Goal: Task Accomplishment & Management: Use online tool/utility

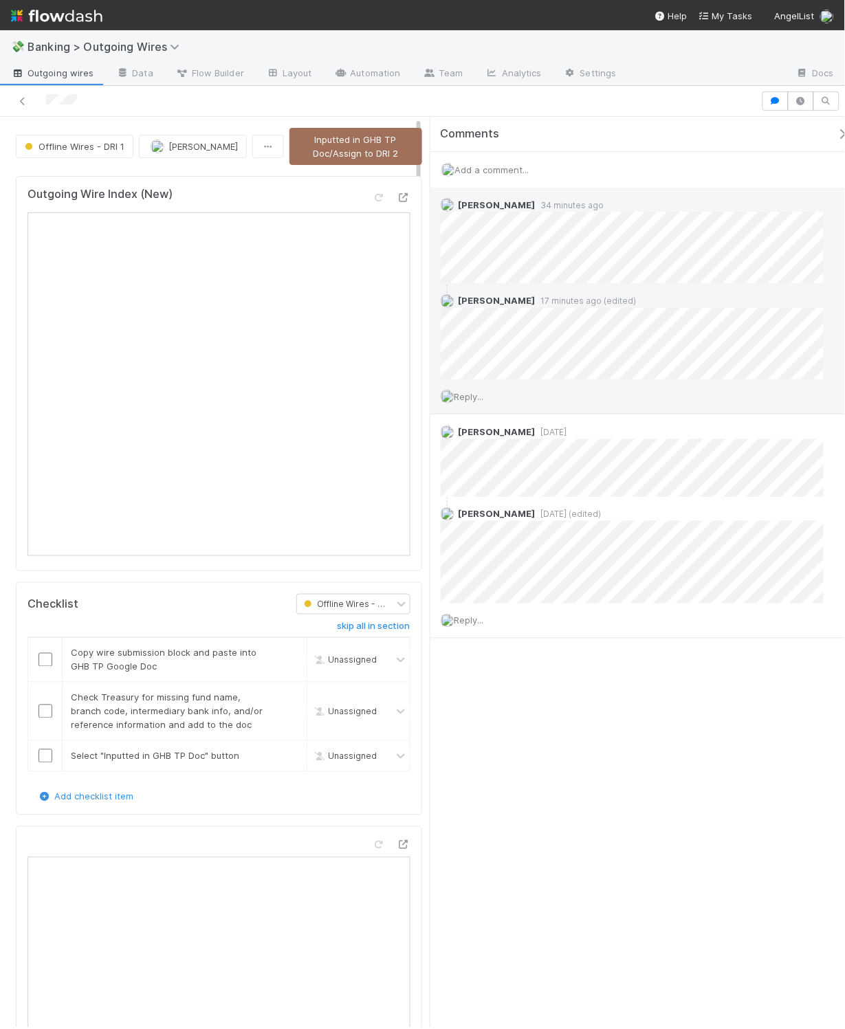
click at [481, 399] on span "Reply..." at bounding box center [469, 396] width 30 height 11
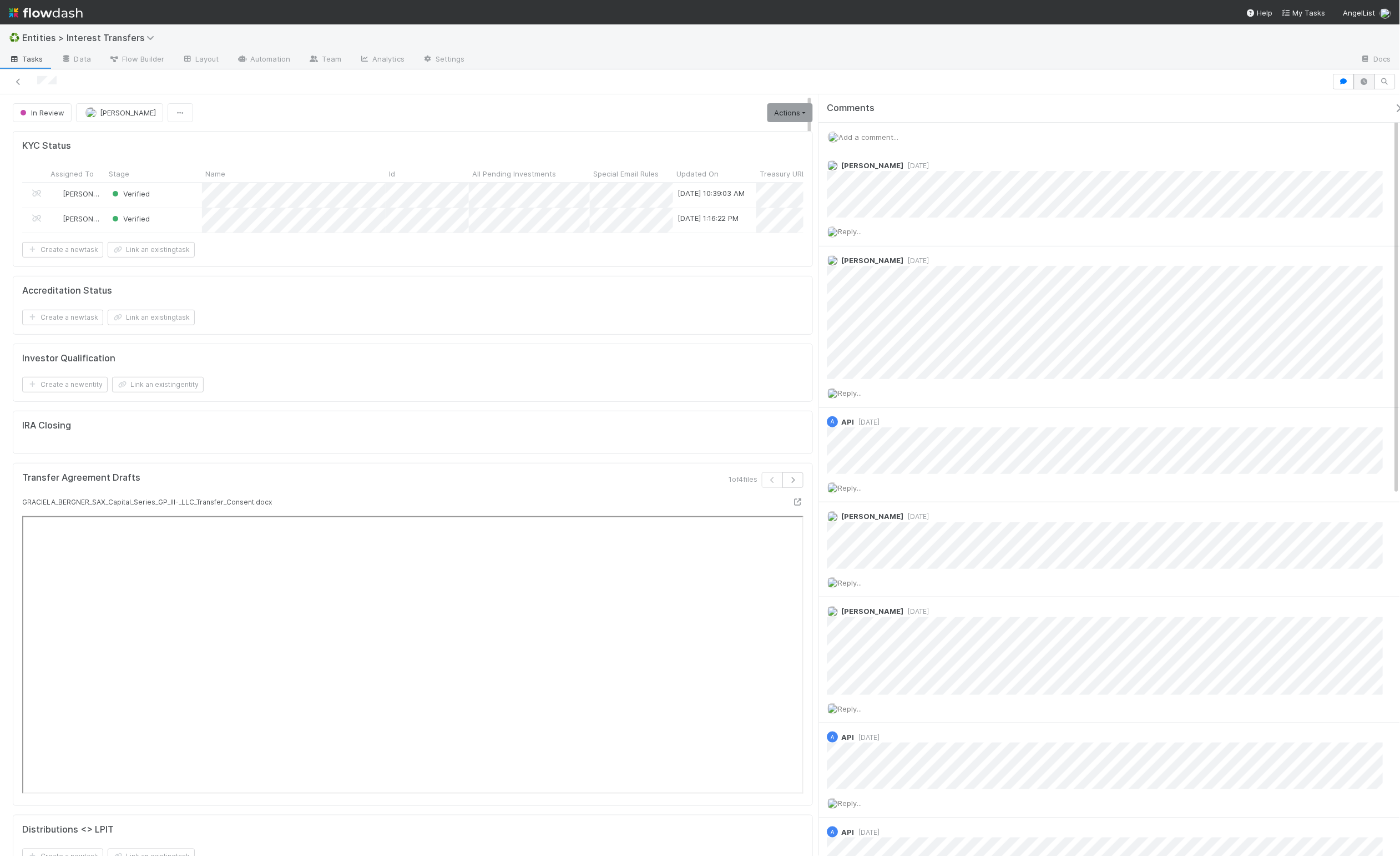
scroll to position [214, 364]
click at [1126, 86] on button "button" at bounding box center [1364, 81] width 21 height 15
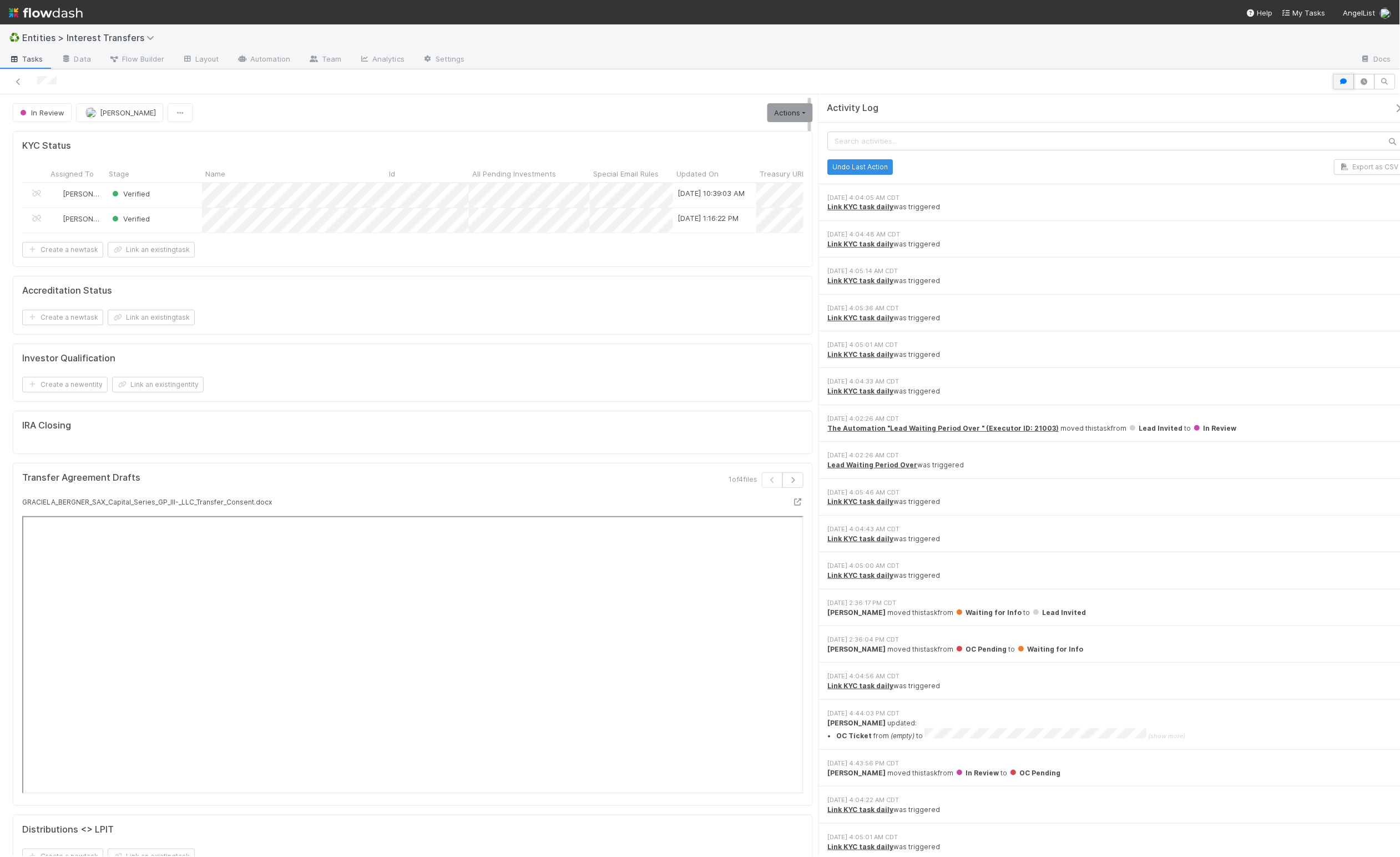
click at [1126, 84] on icon "button" at bounding box center [1344, 82] width 11 height 6
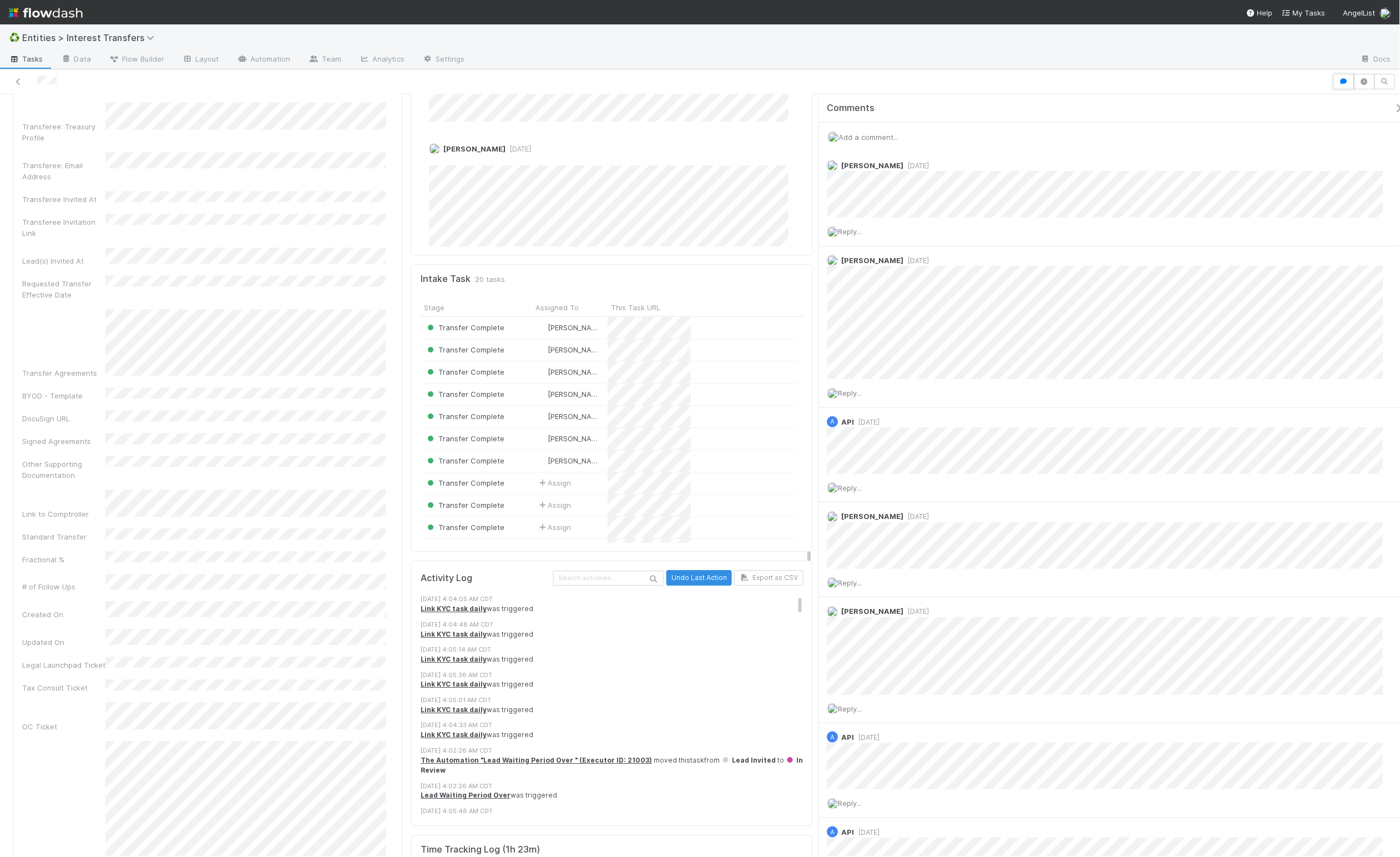
scroll to position [2380, 0]
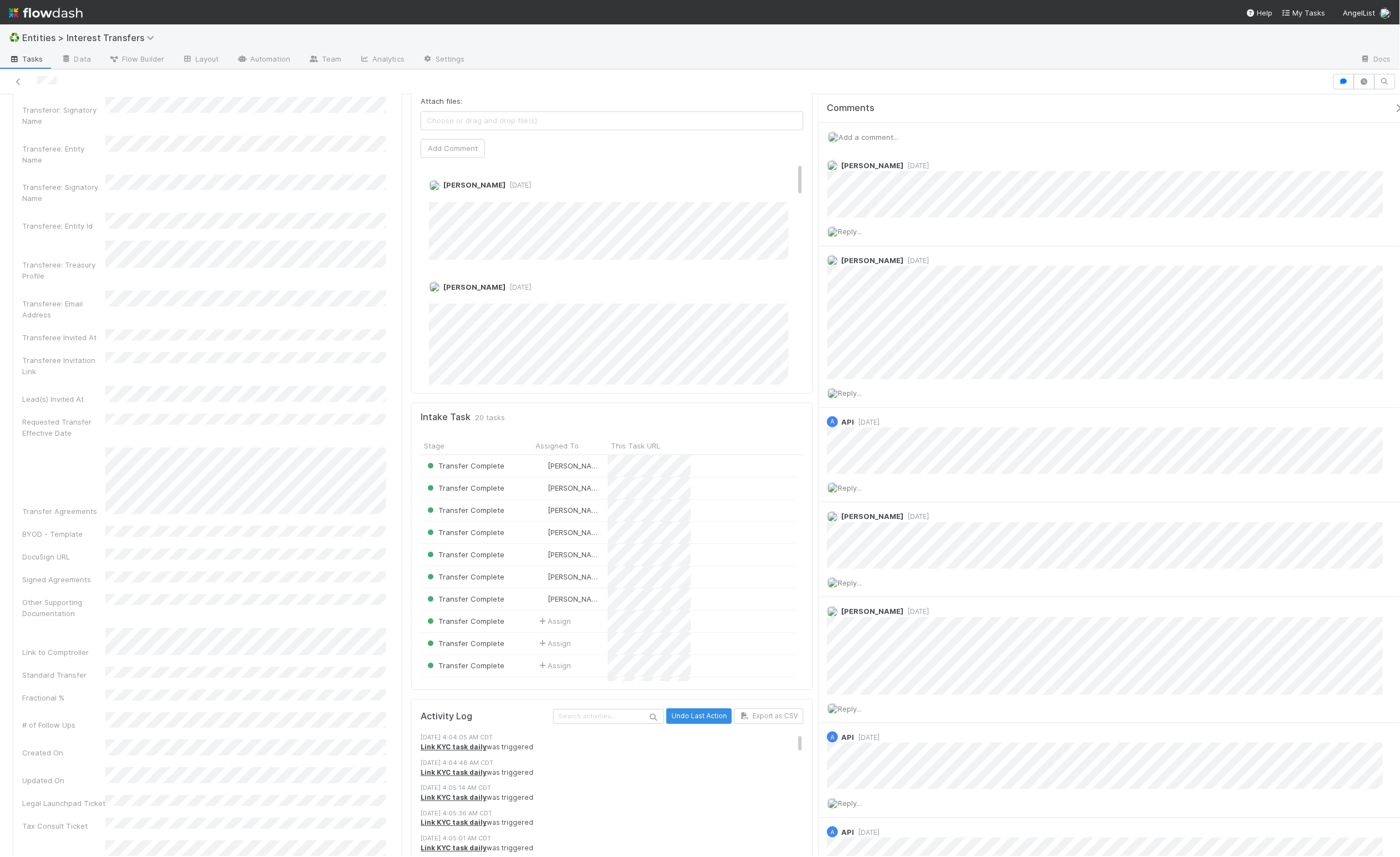
click at [399, 385] on div "Transferor Funds to Transfer 100.0% of Riverside Ventures KRA SPV, LP — 506(b),…" at bounding box center [207, 456] width 399 height 3896
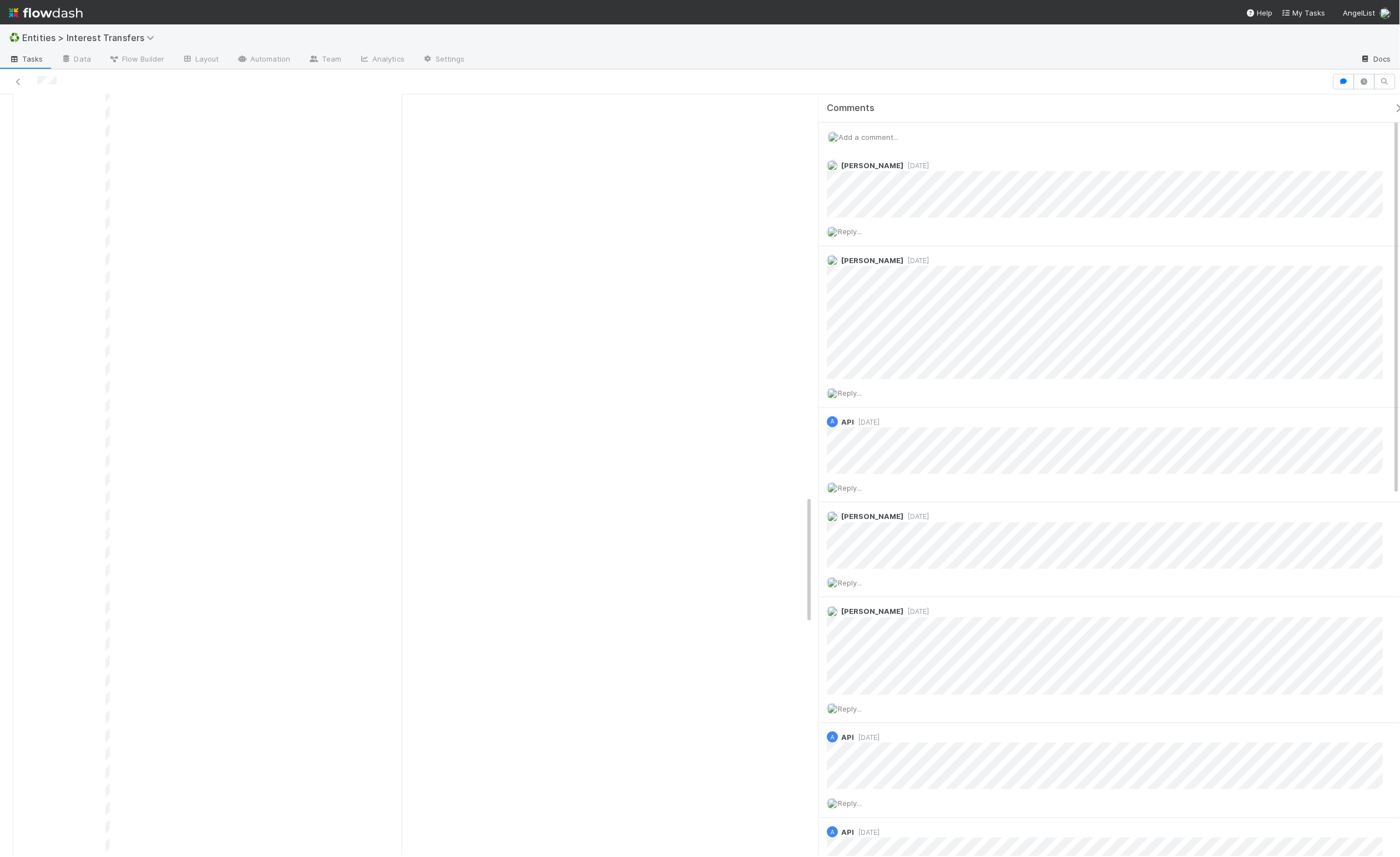
scroll to position [214, 364]
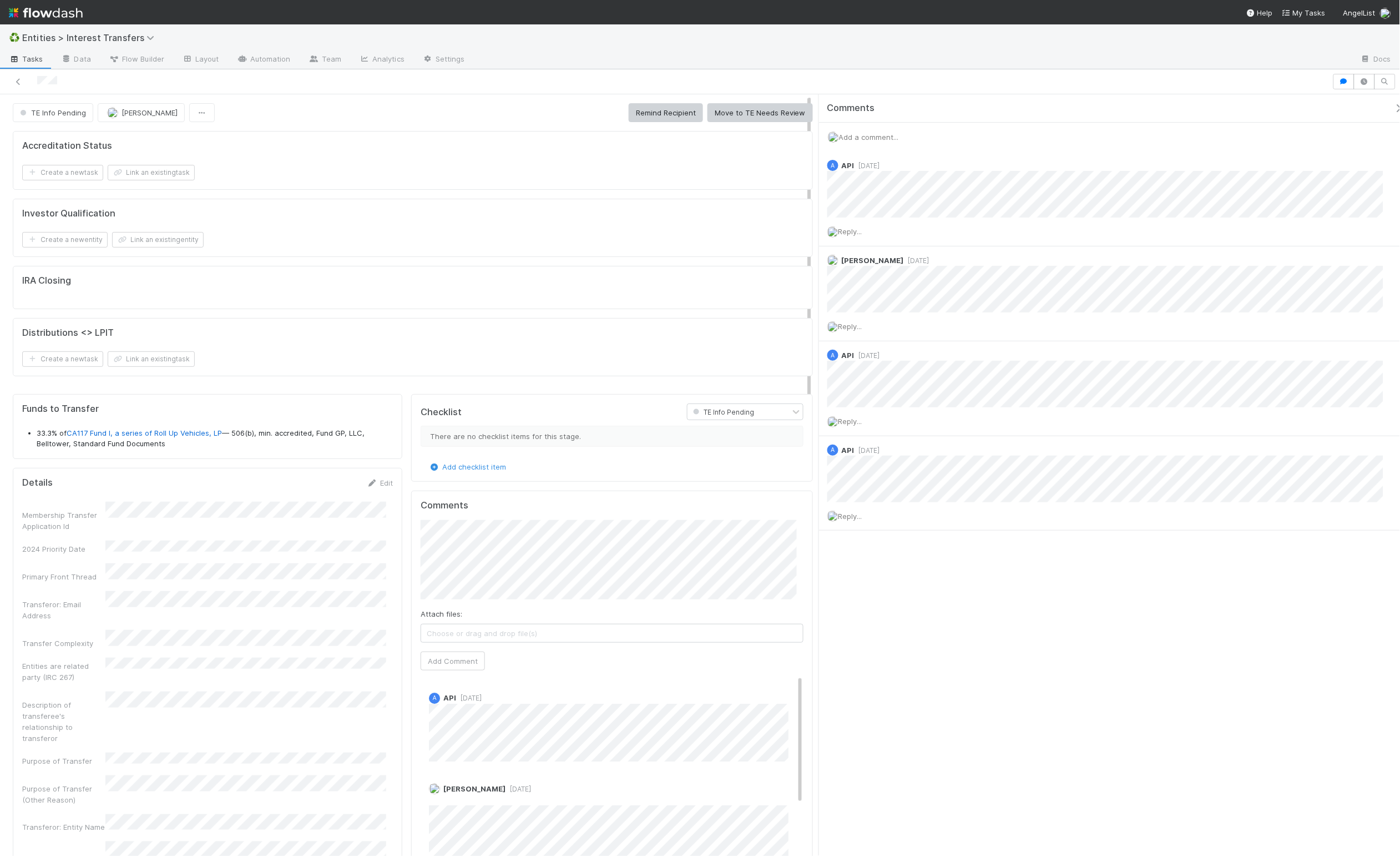
scroll to position [214, 364]
click at [667, 113] on button "Remind Recipient" at bounding box center [666, 112] width 74 height 19
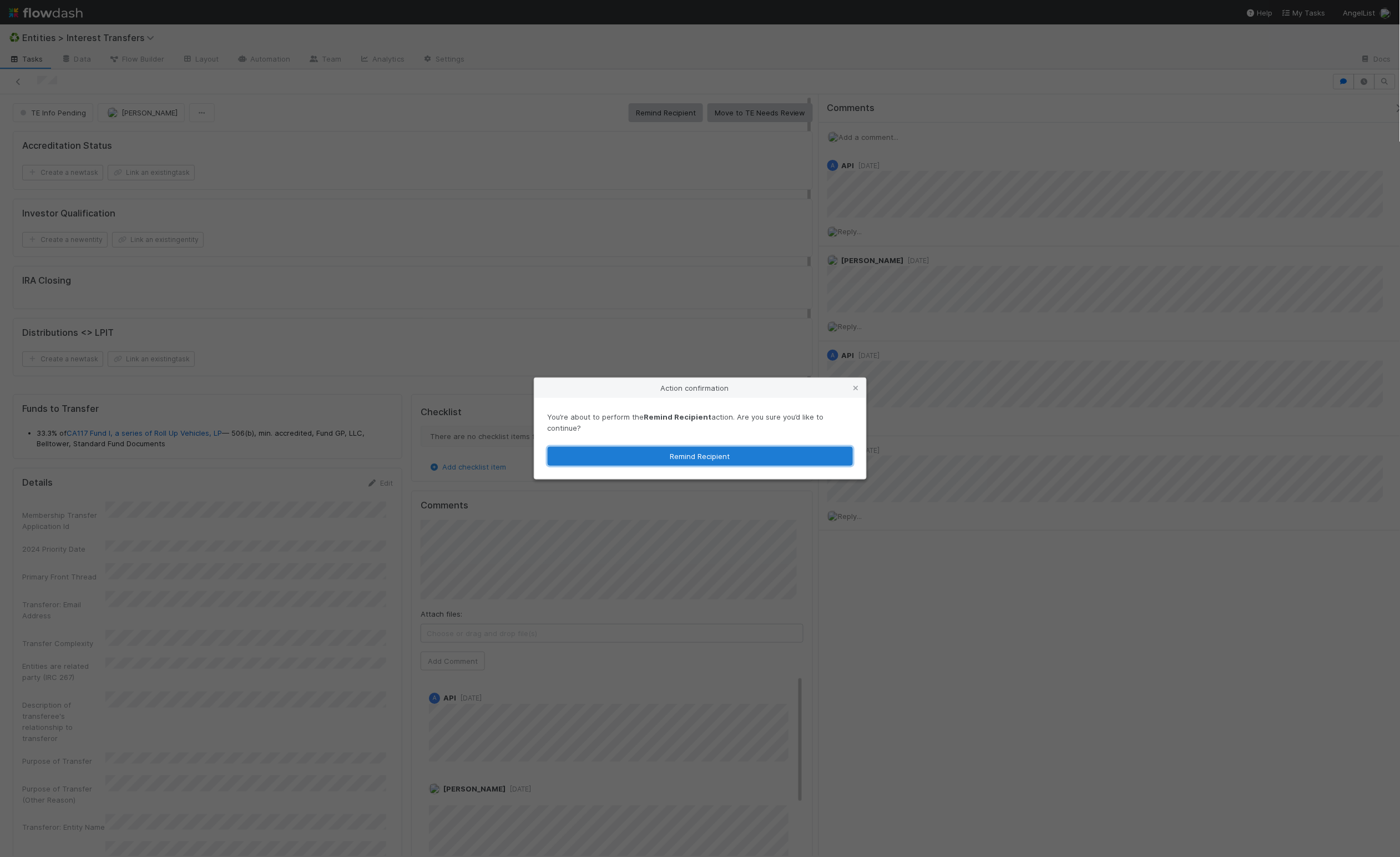
click at [639, 447] on button "Remind Recipient" at bounding box center [700, 456] width 305 height 19
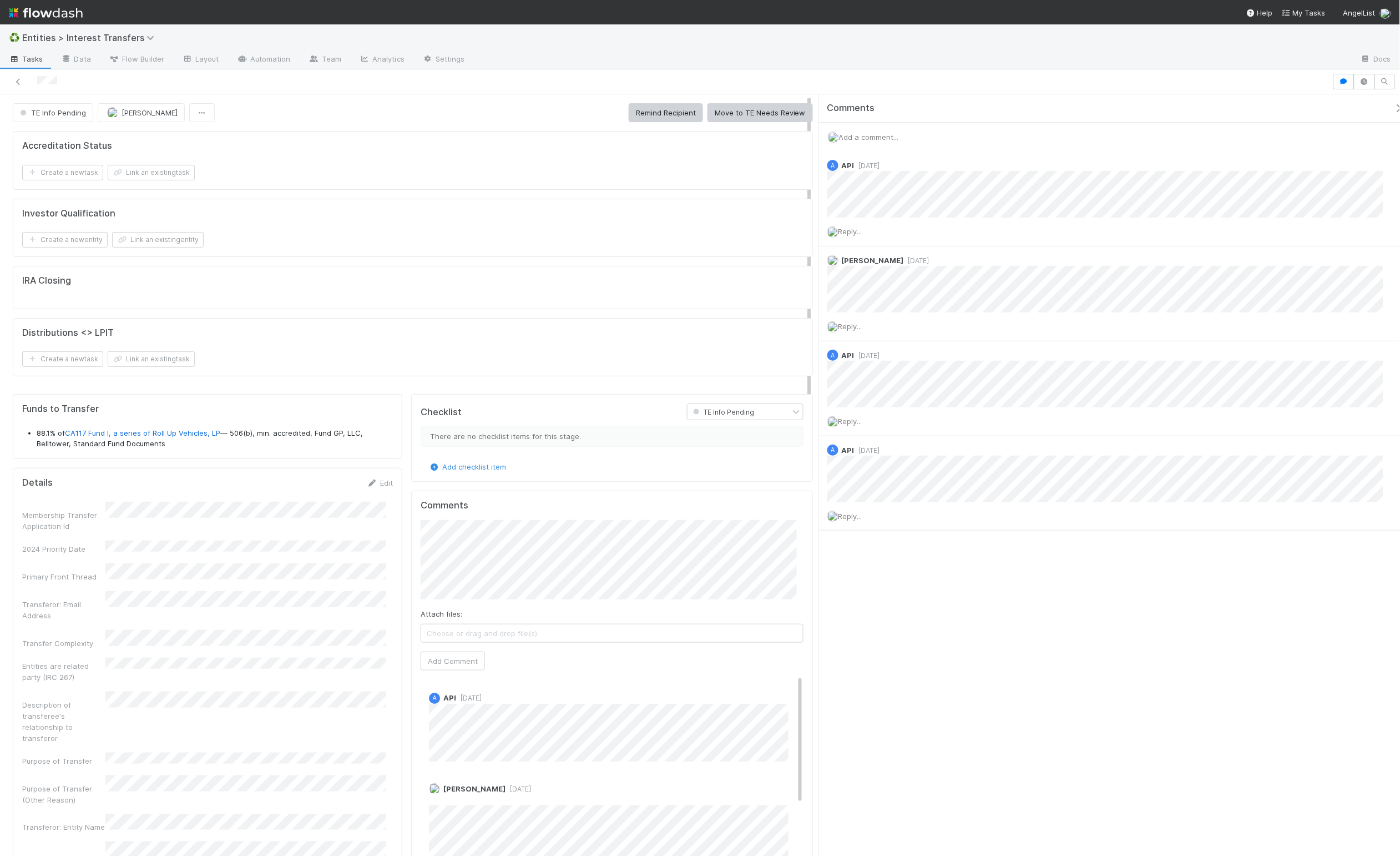
scroll to position [214, 364]
click at [643, 107] on button "Remind Recipient" at bounding box center [666, 112] width 74 height 19
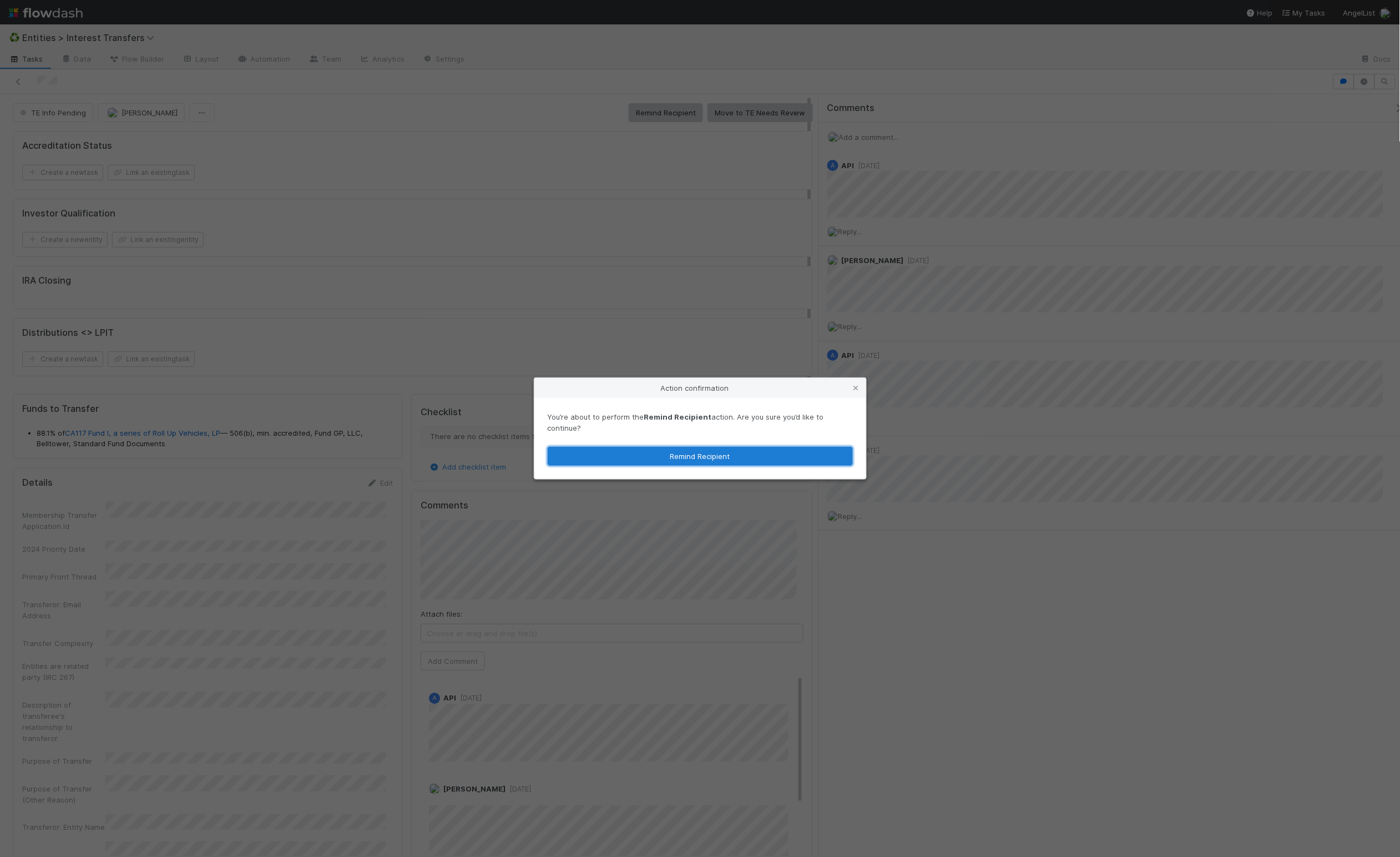
click at [697, 454] on button "Remind Recipient" at bounding box center [700, 456] width 305 height 19
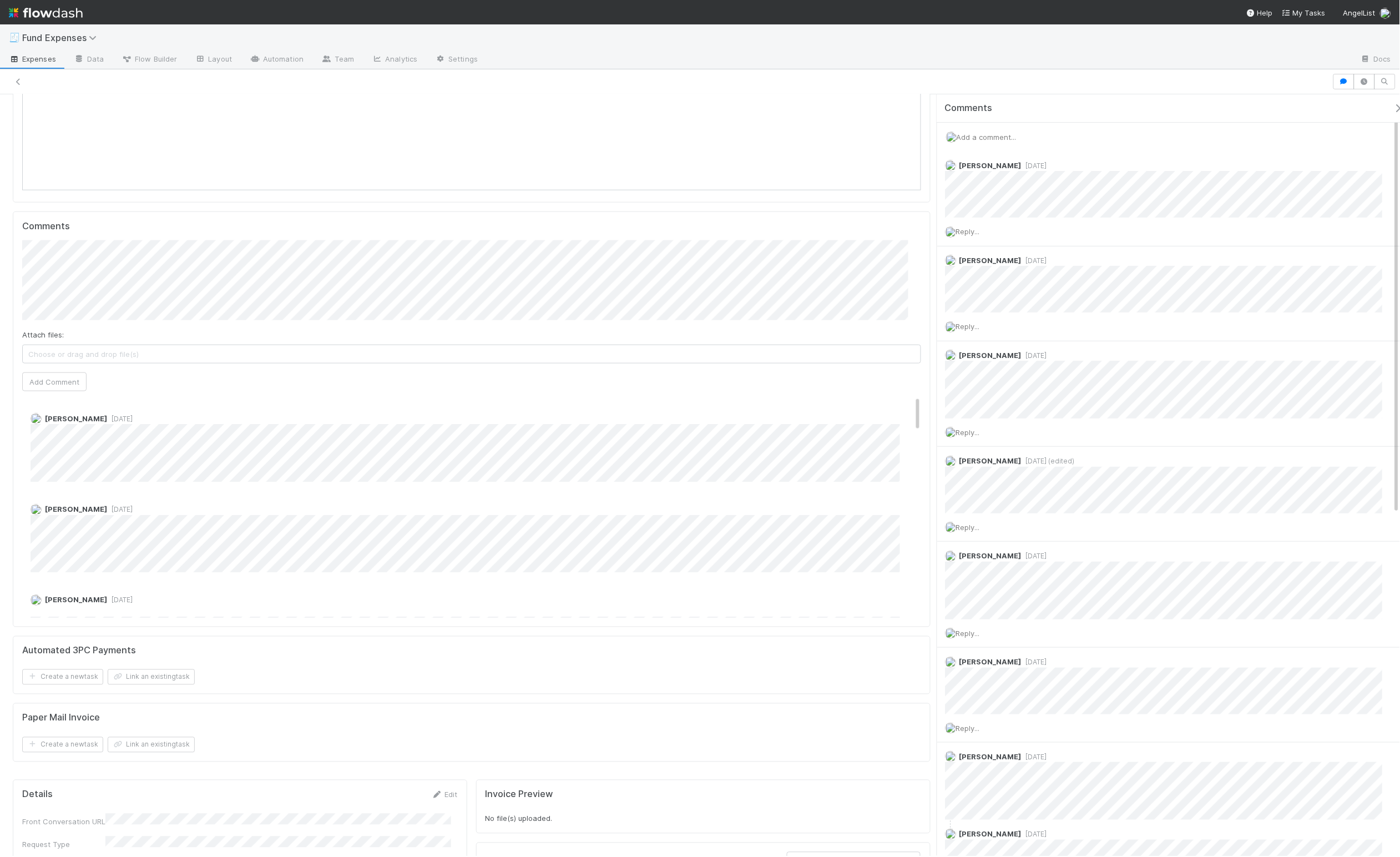
click at [938, 140] on span "Add a comment..." at bounding box center [987, 137] width 60 height 9
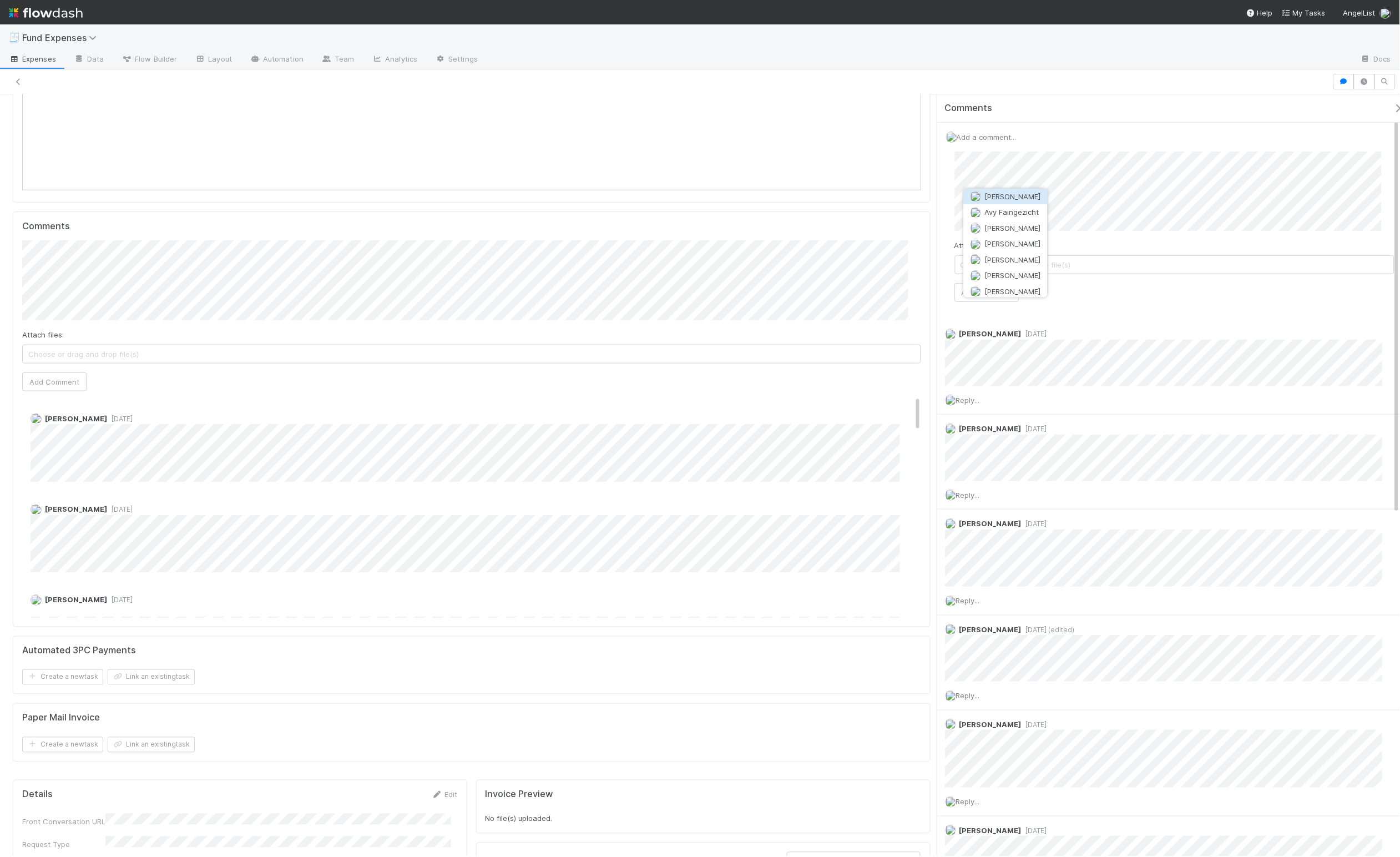
click at [938, 241] on span "Chloe Hammett" at bounding box center [1012, 243] width 56 height 9
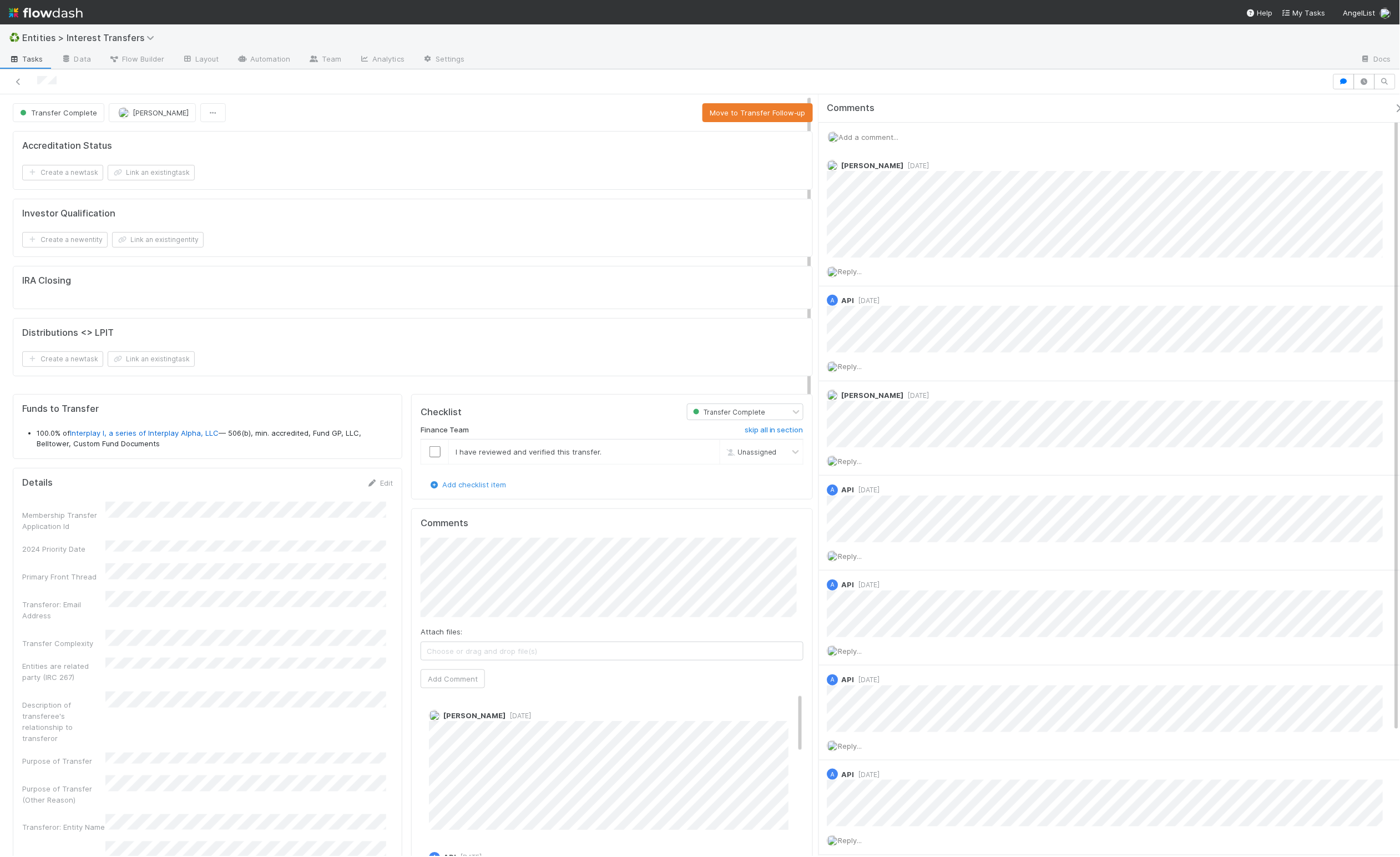
scroll to position [214, 364]
click at [1394, 111] on icon "button" at bounding box center [1399, 108] width 11 height 9
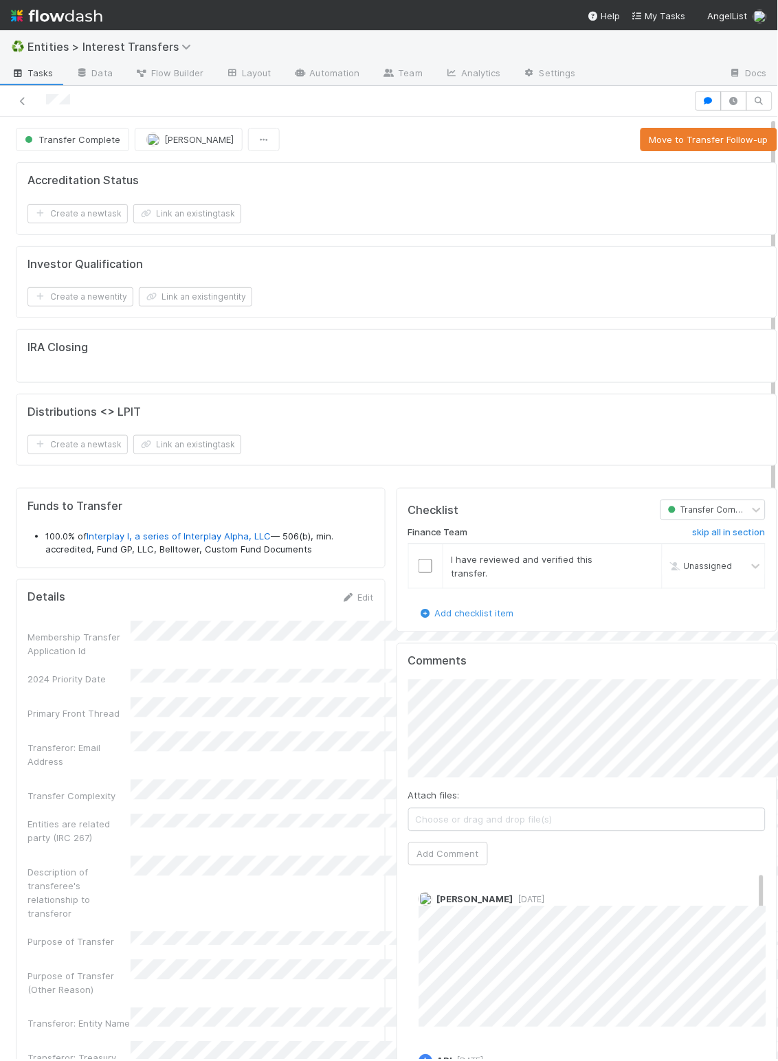
scroll to position [265, 326]
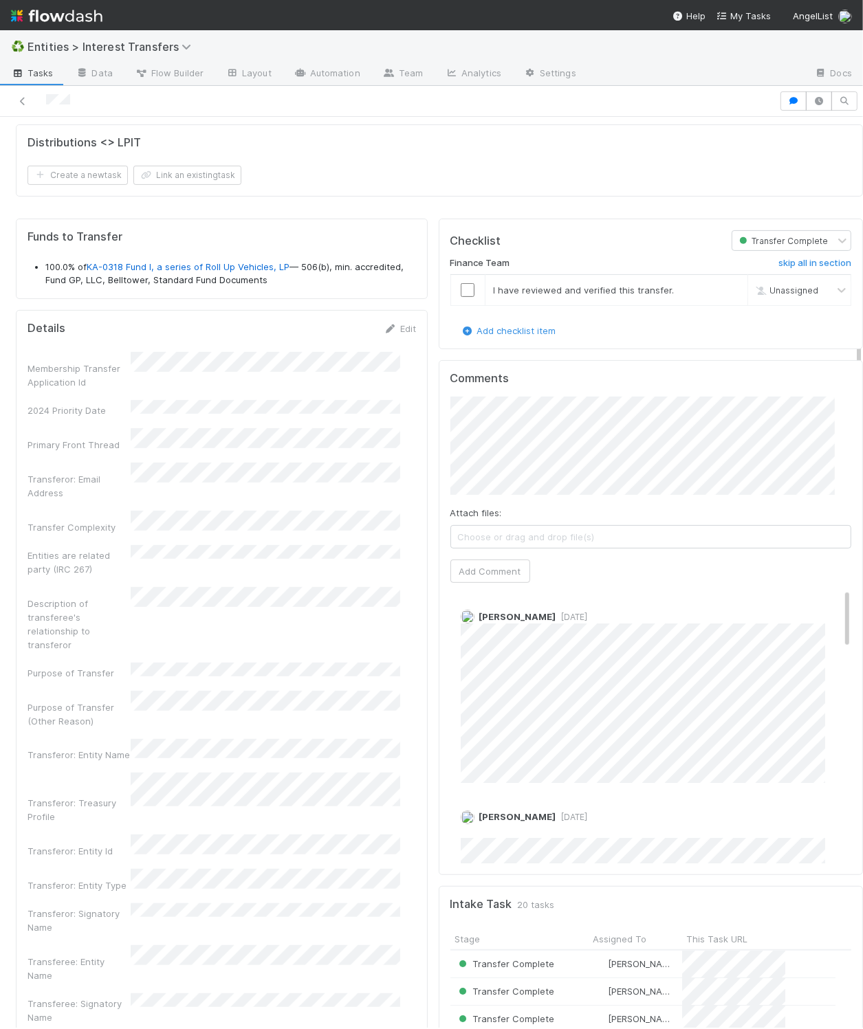
scroll to position [265, 369]
click at [393, 334] on link "Edit" at bounding box center [400, 328] width 32 height 11
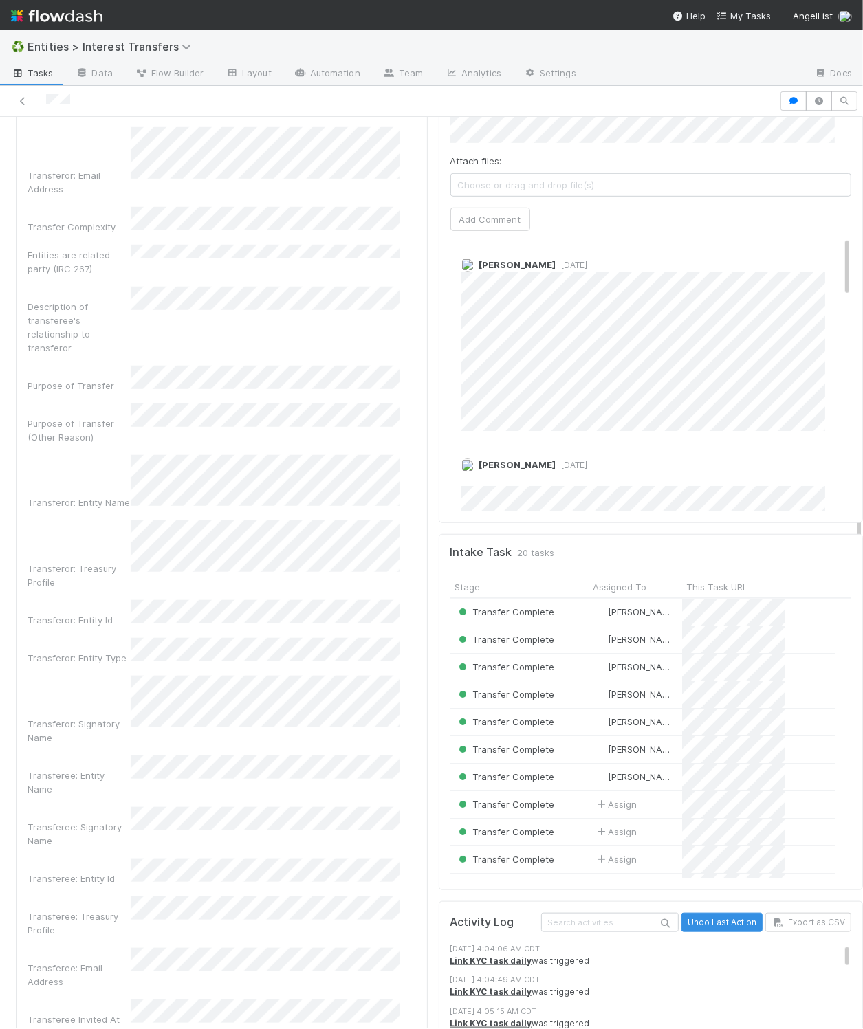
scroll to position [416, 0]
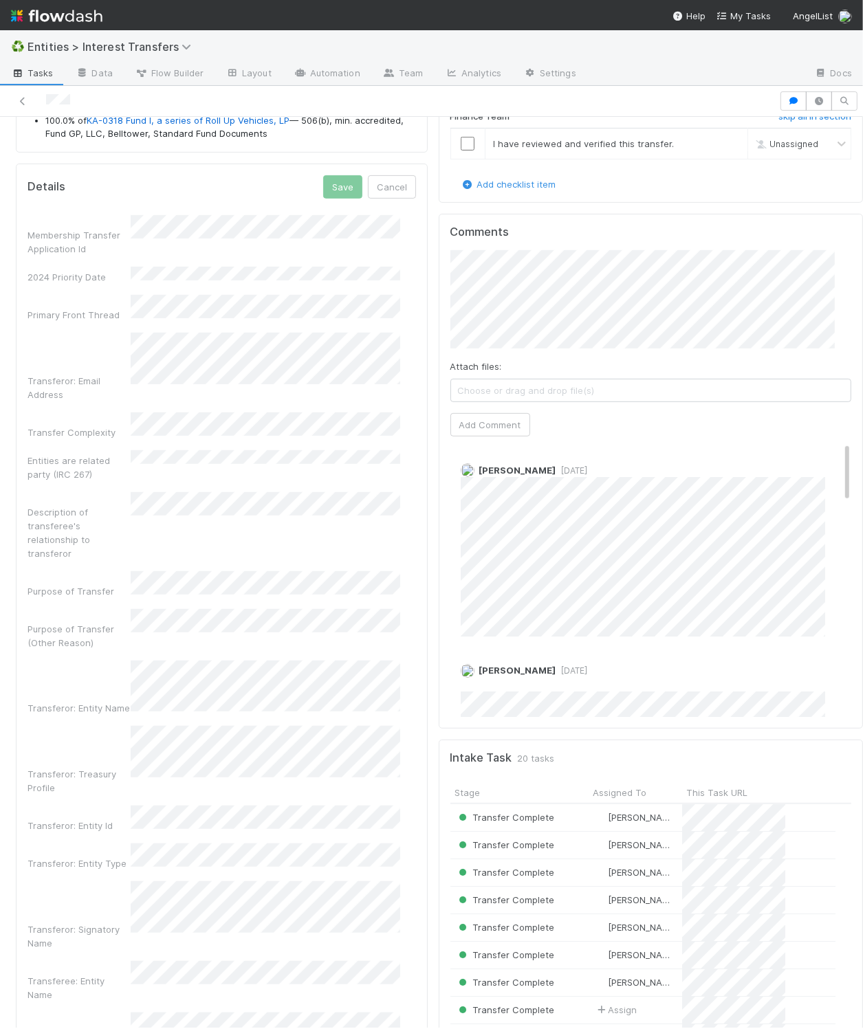
click at [246, 182] on div "Details Save Cancel" at bounding box center [221, 186] width 388 height 23
drag, startPoint x: 254, startPoint y: 175, endPoint x: 324, endPoint y: 177, distance: 70.8
drag, startPoint x: 330, startPoint y: 193, endPoint x: 363, endPoint y: 193, distance: 33.0
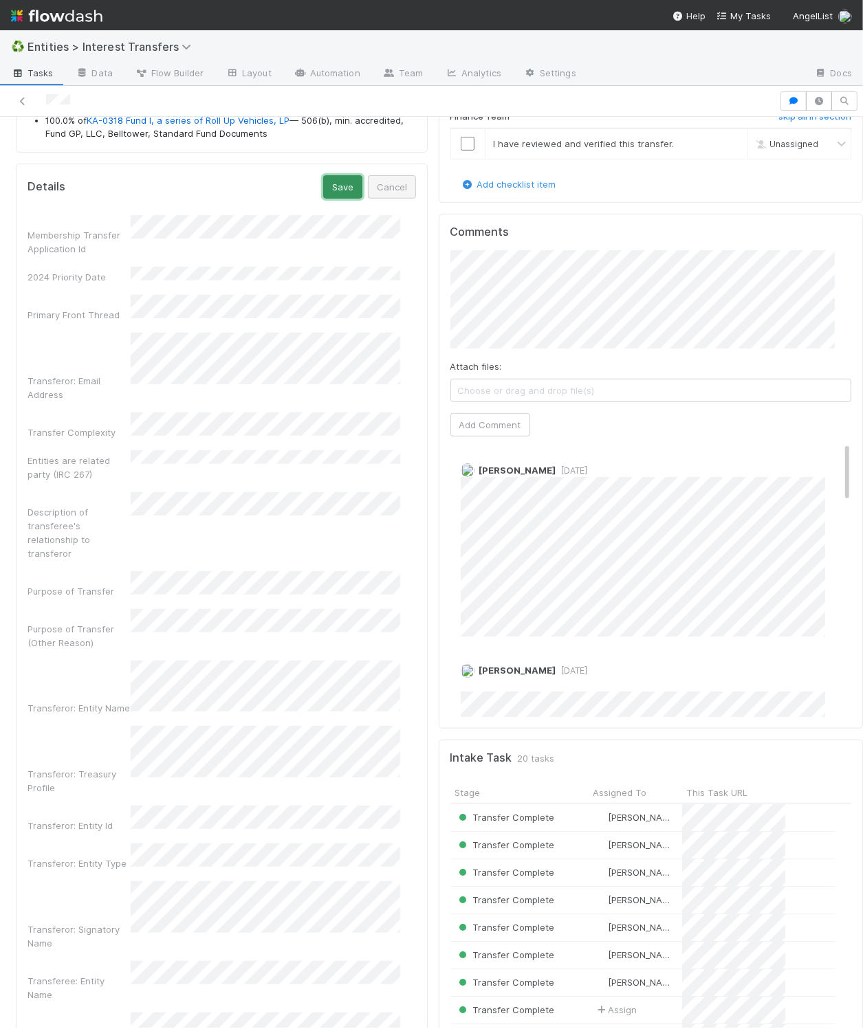
click at [330, 193] on button "Save" at bounding box center [342, 186] width 39 height 23
